Goal: Find specific page/section: Find specific page/section

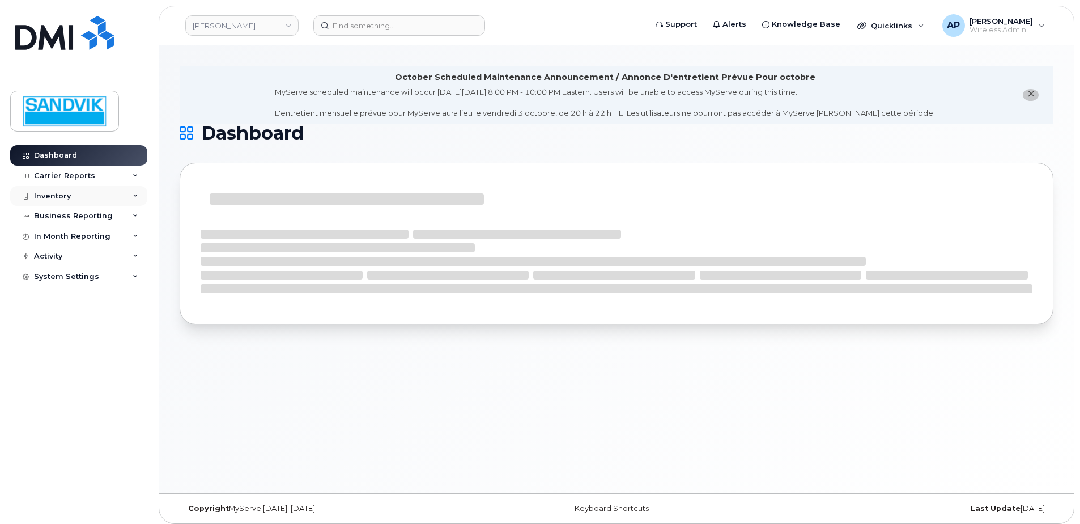
click at [53, 194] on div "Inventory" at bounding box center [52, 195] width 37 height 9
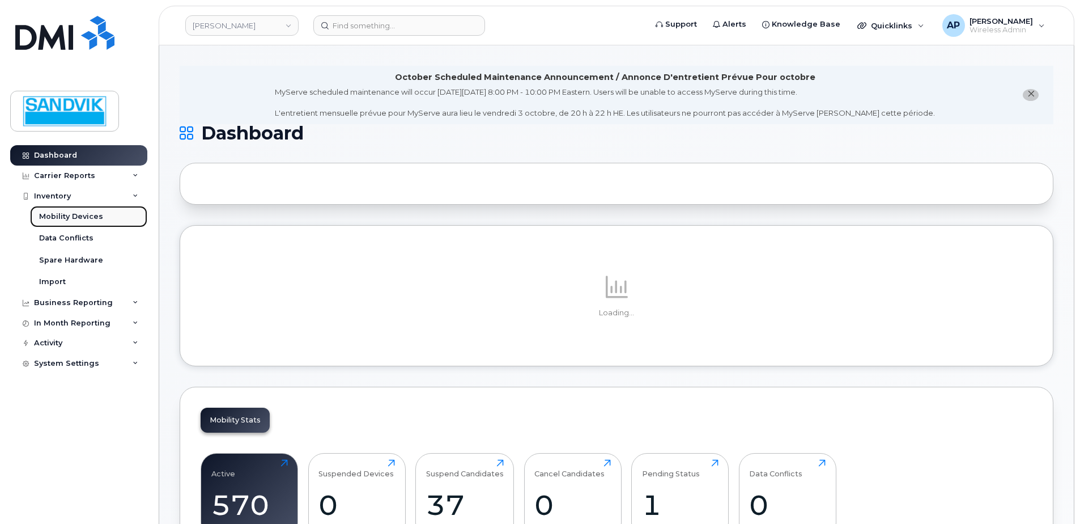
click at [83, 214] on div "Mobility Devices" at bounding box center [71, 216] width 64 height 10
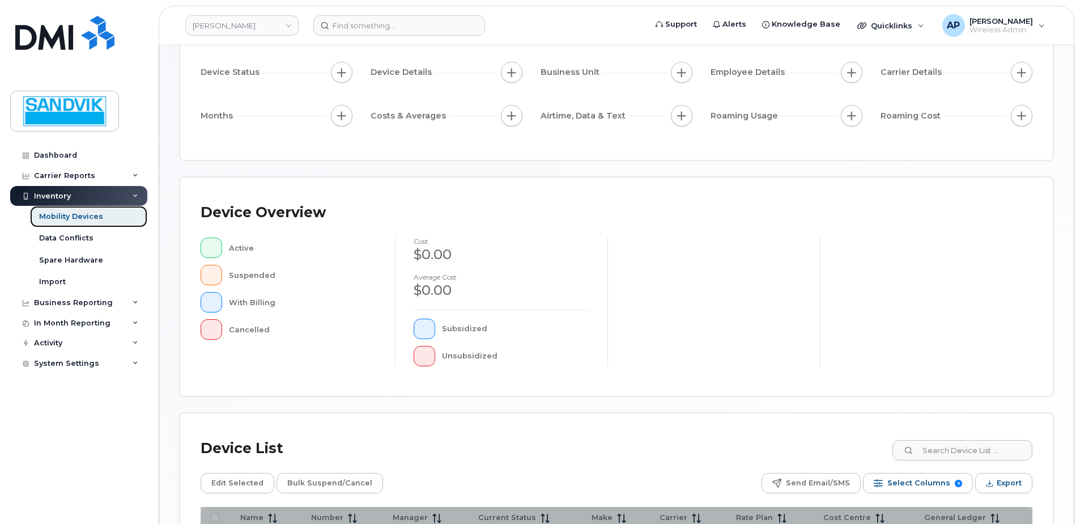
scroll to position [170, 0]
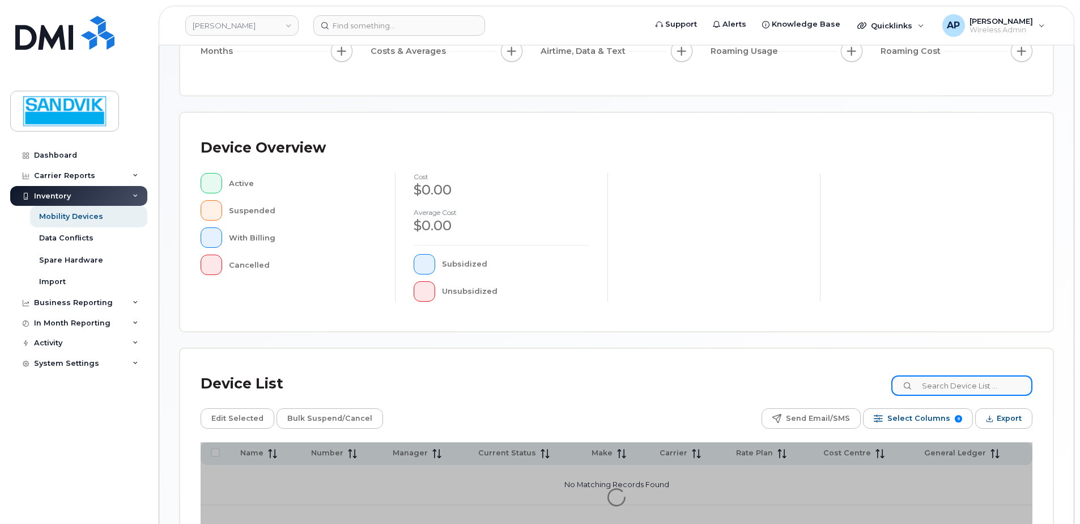
click at [947, 385] on input at bounding box center [961, 385] width 141 height 20
type input "h"
type input "jeff"
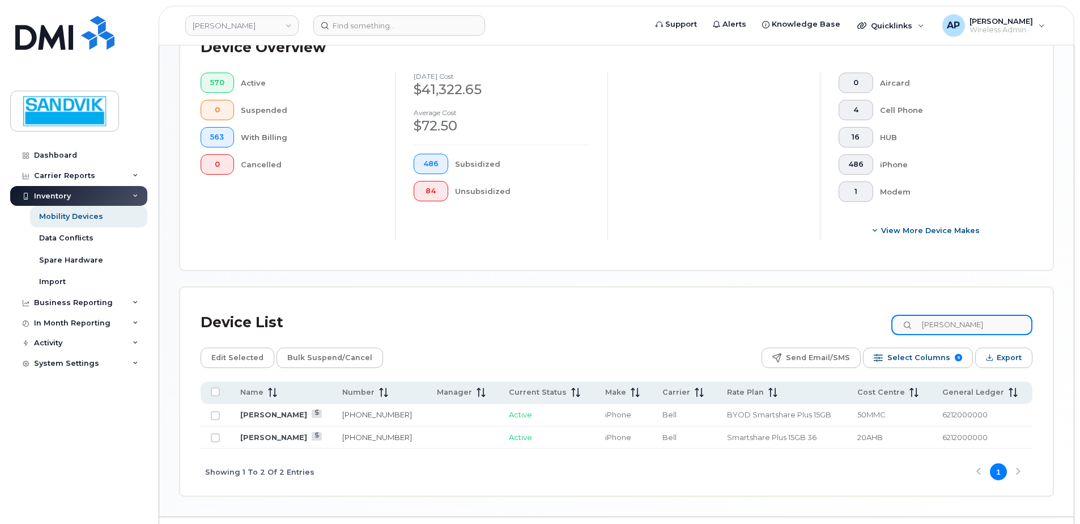
scroll to position [329, 0]
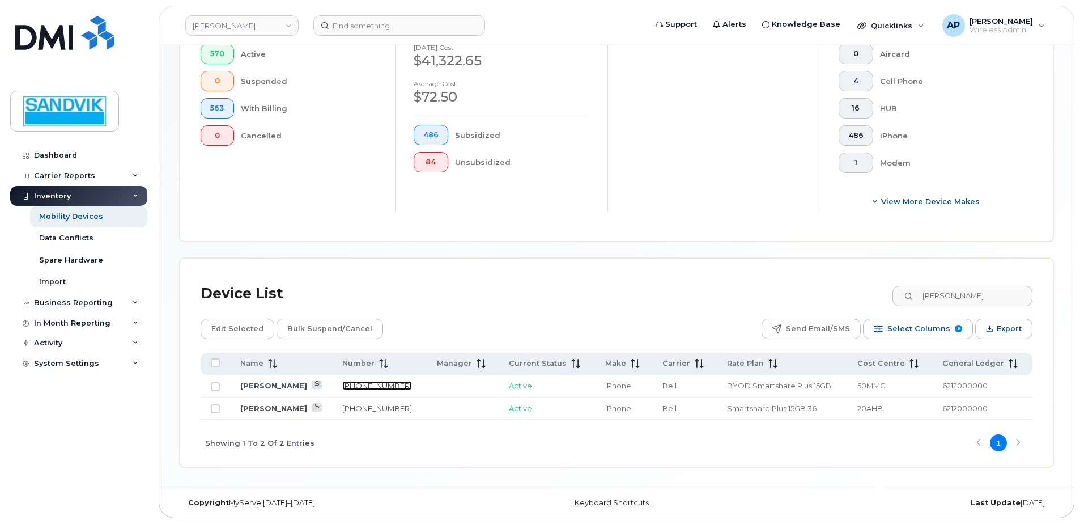
click at [355, 385] on link "416-576-5683" at bounding box center [377, 385] width 70 height 9
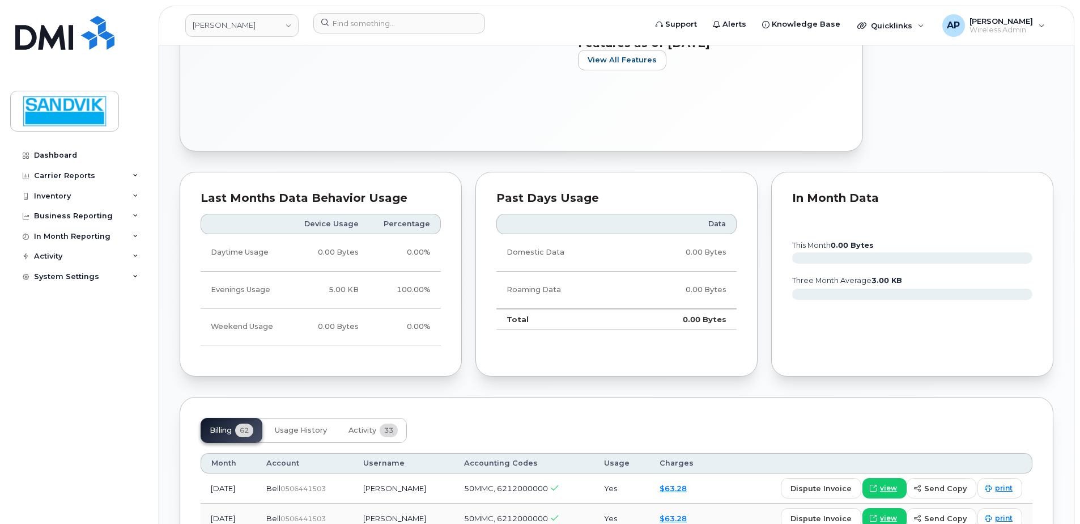
scroll to position [567, 0]
